Goal: Check status: Check status

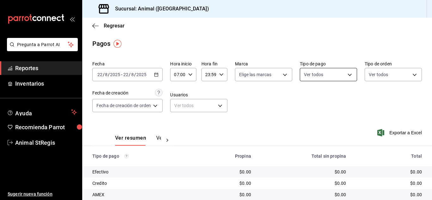
click at [314, 71] on body "Pregunta a Parrot AI Reportes Inventarios Ayuda Recomienda Parrot Animal StRegi…" at bounding box center [216, 100] width 432 height 200
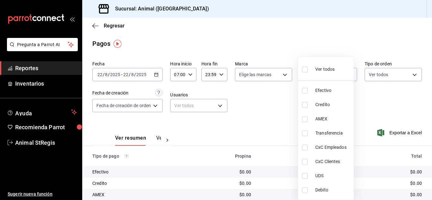
click at [304, 72] on input "checkbox" at bounding box center [305, 70] width 6 height 6
checkbox input "true"
type input "5a0f3365-d715-4940-adc4-656debb7822a,fc07b02b-84a7-4dba-9bff-98bba82b1290,ff2b0…"
checkbox input "true"
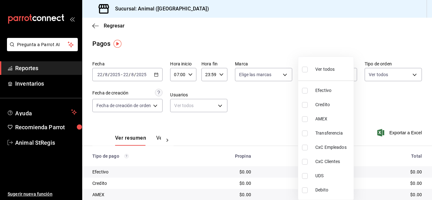
checkbox input "true"
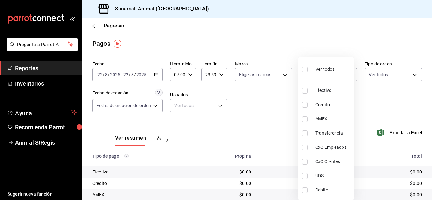
checkbox input "true"
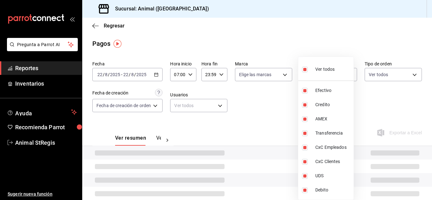
drag, startPoint x: 295, startPoint y: 105, endPoint x: 271, endPoint y: 95, distance: 26.1
click at [294, 105] on div at bounding box center [216, 100] width 432 height 200
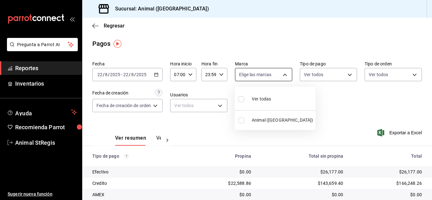
click at [261, 77] on body "Pregunta a Parrot AI Reportes Inventarios Ayuda Recomienda Parrot Animal StRegi…" at bounding box center [216, 100] width 432 height 200
click at [243, 100] on input "checkbox" at bounding box center [242, 100] width 6 height 6
checkbox input "true"
type input "3f39fcdc-c8c4-4fff-883a-47b345d9391c"
checkbox input "true"
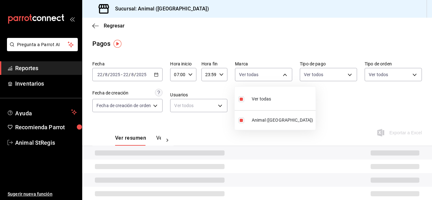
drag, startPoint x: 359, startPoint y: 101, endPoint x: 335, endPoint y: 86, distance: 28.0
click at [359, 101] on div at bounding box center [216, 100] width 432 height 200
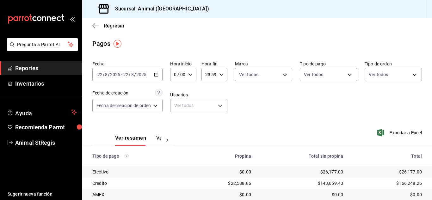
click at [308, 38] on main "Regresar Pagos Fecha 2025-08-22 22 / 8 / 2025 - 2025-08-22 22 / 8 / 2025 Hora i…" at bounding box center [257, 148] width 350 height 261
click at [253, 47] on div "Pagos" at bounding box center [257, 43] width 350 height 9
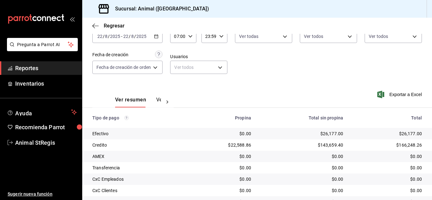
scroll to position [79, 0]
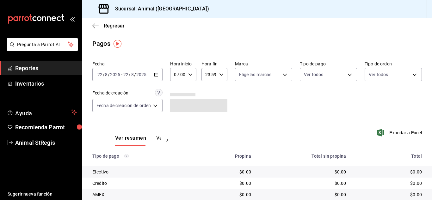
click at [159, 78] on div "[DATE] [DATE] - [DATE] [DATE]" at bounding box center [127, 74] width 70 height 13
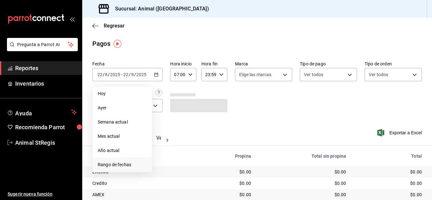
click at [124, 163] on span "Rango de fechas" at bounding box center [122, 165] width 49 height 7
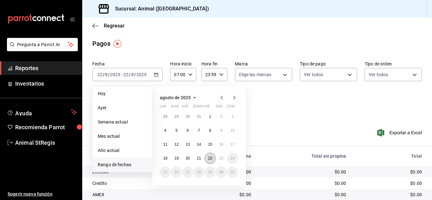
click at [209, 159] on abbr "22" at bounding box center [210, 158] width 4 height 4
click at [226, 159] on button "23" at bounding box center [221, 158] width 11 height 11
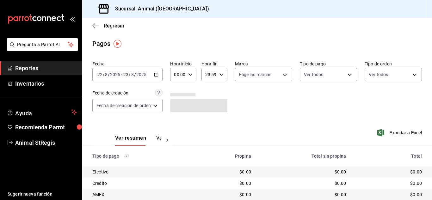
click at [268, 103] on div "Fecha [DATE] [DATE] - [DATE] [DATE] Hora inicio 00:00 Hora inicio Hora fin 23:5…" at bounding box center [257, 89] width 330 height 61
click at [194, 74] on div "00:00 Hora inicio" at bounding box center [183, 74] width 26 height 13
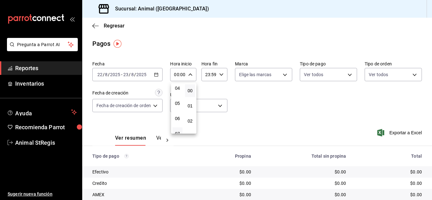
click at [178, 130] on button "07" at bounding box center [178, 134] width 10 height 13
type input "07:00"
click at [242, 103] on div at bounding box center [216, 100] width 432 height 200
click at [256, 76] on body "Pregunta a Parrot AI Reportes Inventarios Ayuda Recomienda Parrot Animal StRegi…" at bounding box center [216, 100] width 432 height 200
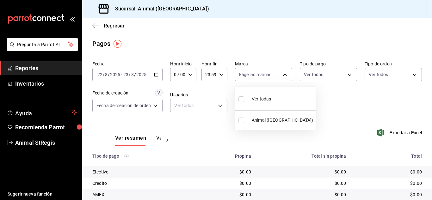
click at [241, 101] on input "checkbox" at bounding box center [242, 100] width 6 height 6
checkbox input "true"
type input "3f39fcdc-c8c4-4fff-883a-47b345d9391c"
checkbox input "true"
click at [370, 100] on div at bounding box center [216, 100] width 432 height 200
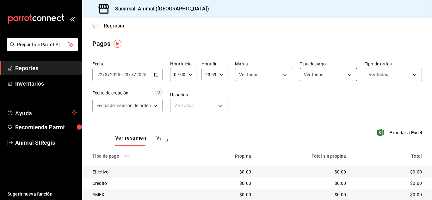
click at [310, 75] on body "Pregunta a Parrot AI Reportes Inventarios Ayuda Recomienda Parrot Animal StRegi…" at bounding box center [216, 100] width 432 height 200
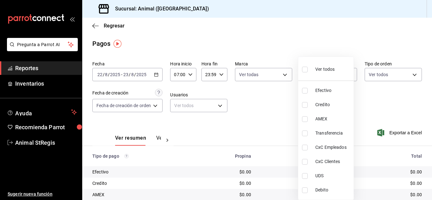
click at [305, 72] on input "checkbox" at bounding box center [305, 70] width 6 height 6
checkbox input "true"
type input "5a0f3365-d715-4940-adc4-656debb7822a,fc07b02b-84a7-4dba-9bff-98bba82b1290,ff2b0…"
checkbox input "true"
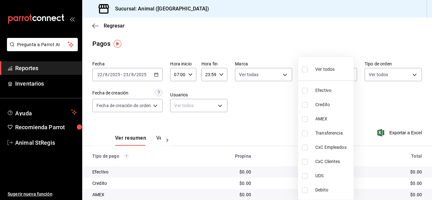
checkbox input "true"
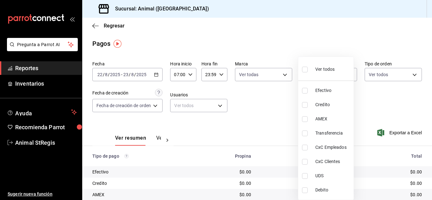
checkbox input "true"
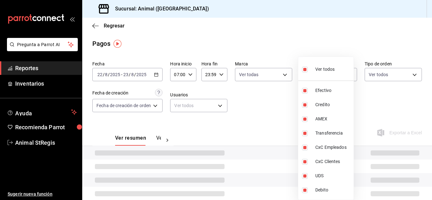
click at [292, 96] on div at bounding box center [216, 100] width 432 height 200
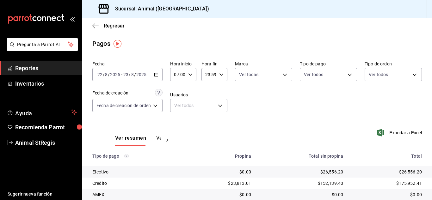
click at [291, 98] on div "Fecha [DATE] [DATE] - [DATE] [DATE] Hora inicio 07:00 Hora inicio Hora fin 23:5…" at bounding box center [257, 89] width 330 height 61
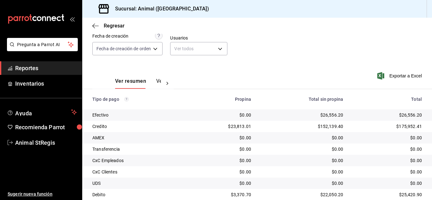
scroll to position [79, 0]
